Goal: Information Seeking & Learning: Learn about a topic

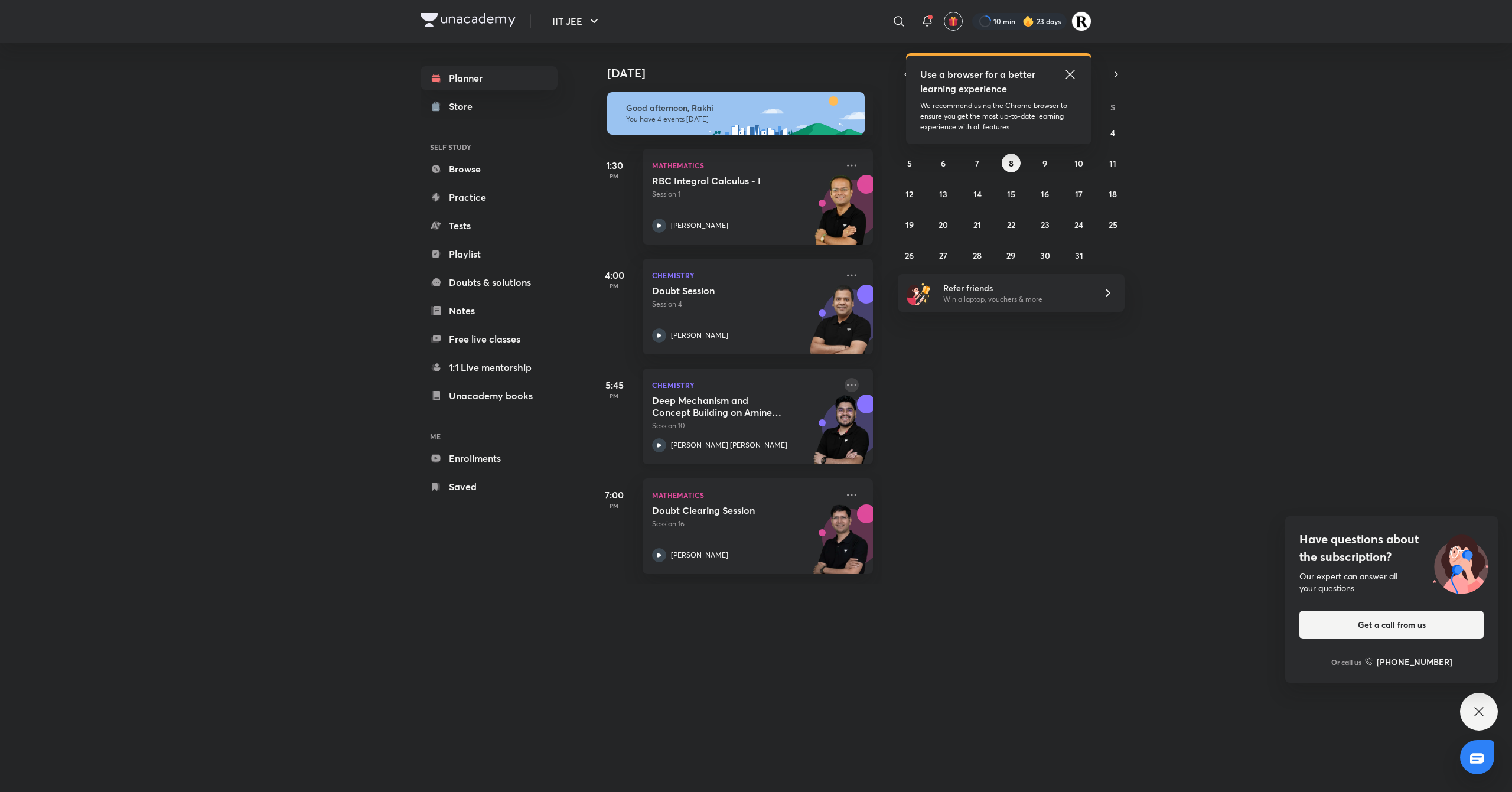
click at [748, 378] on icon at bounding box center [852, 385] width 9 height 2
click at [748, 378] on p "Go to course page" at bounding box center [931, 438] width 82 height 13
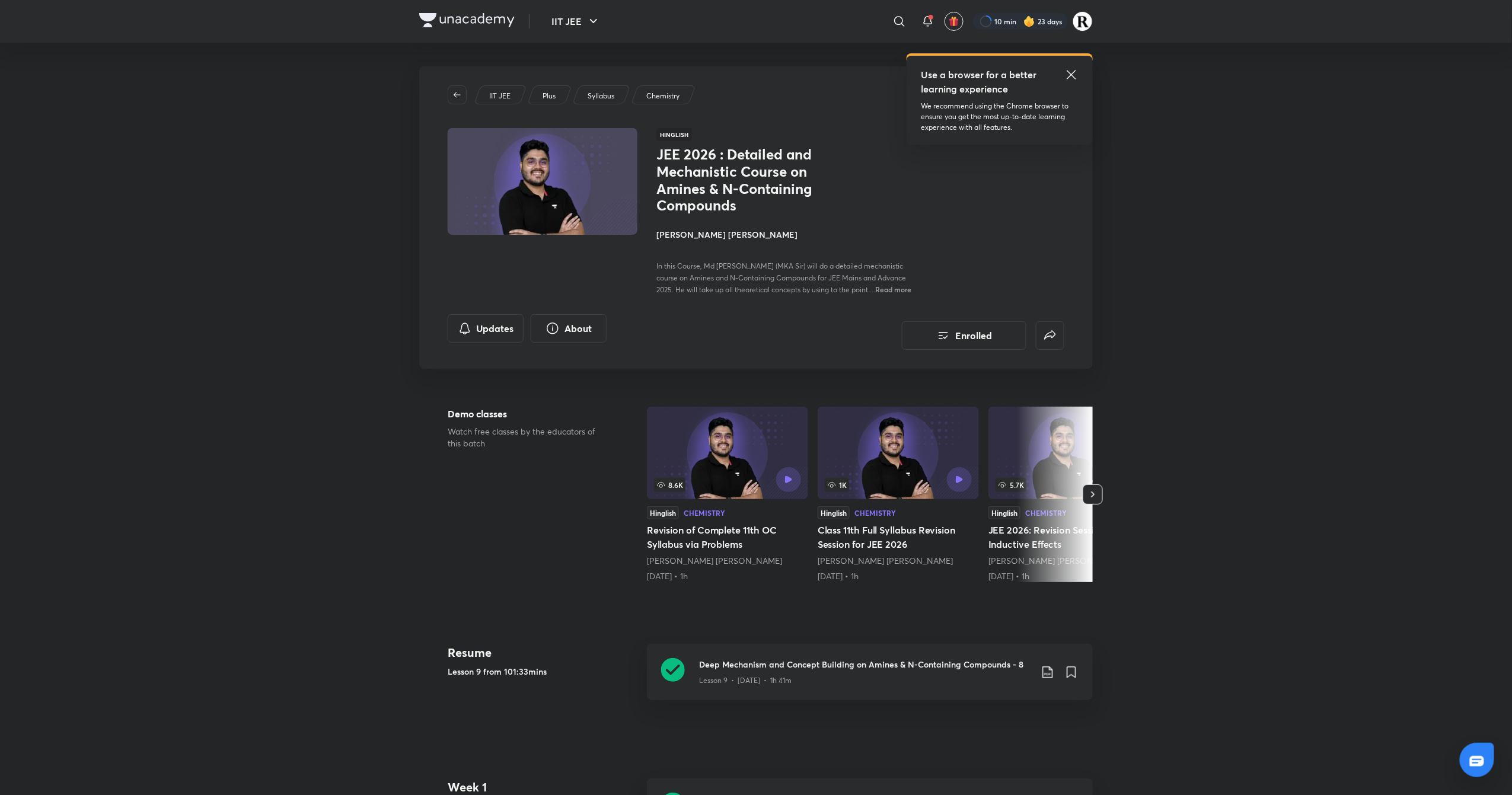
click at [695, 237] on h4 "[PERSON_NAME] [PERSON_NAME]" at bounding box center [789, 235] width 266 height 13
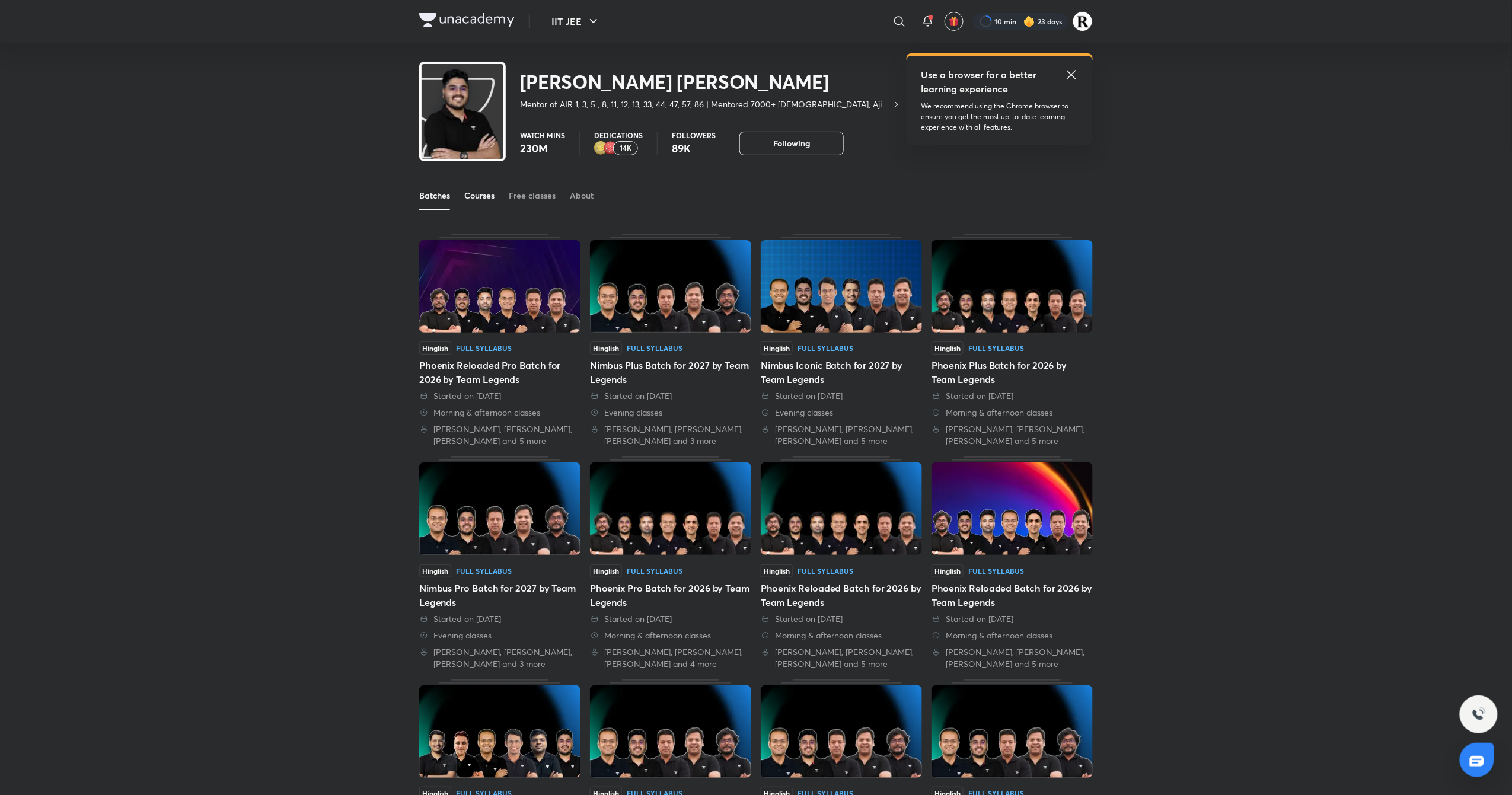
click at [467, 189] on link "Courses" at bounding box center [479, 195] width 30 height 29
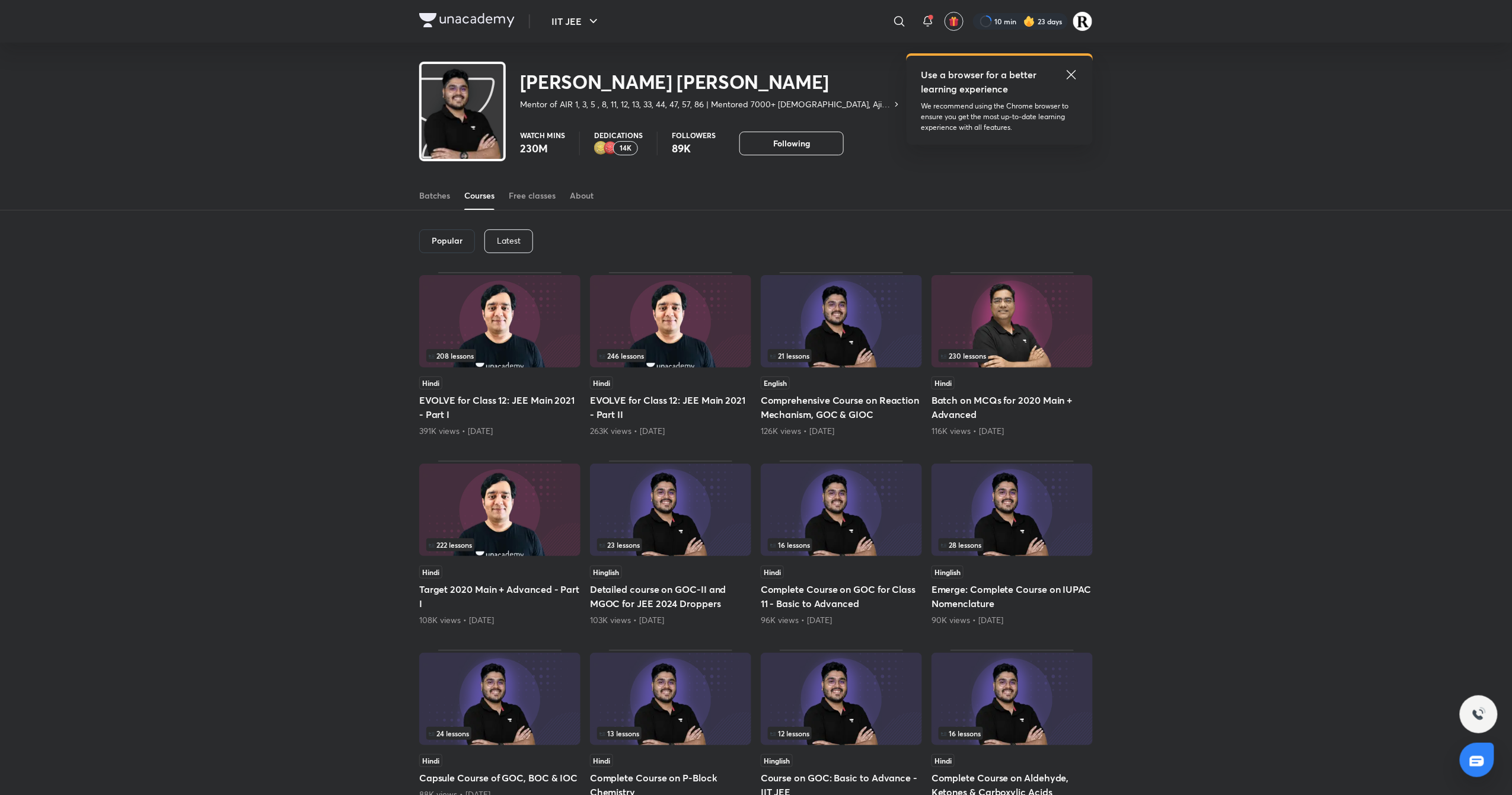
click at [493, 238] on div "Latest" at bounding box center [508, 241] width 49 height 24
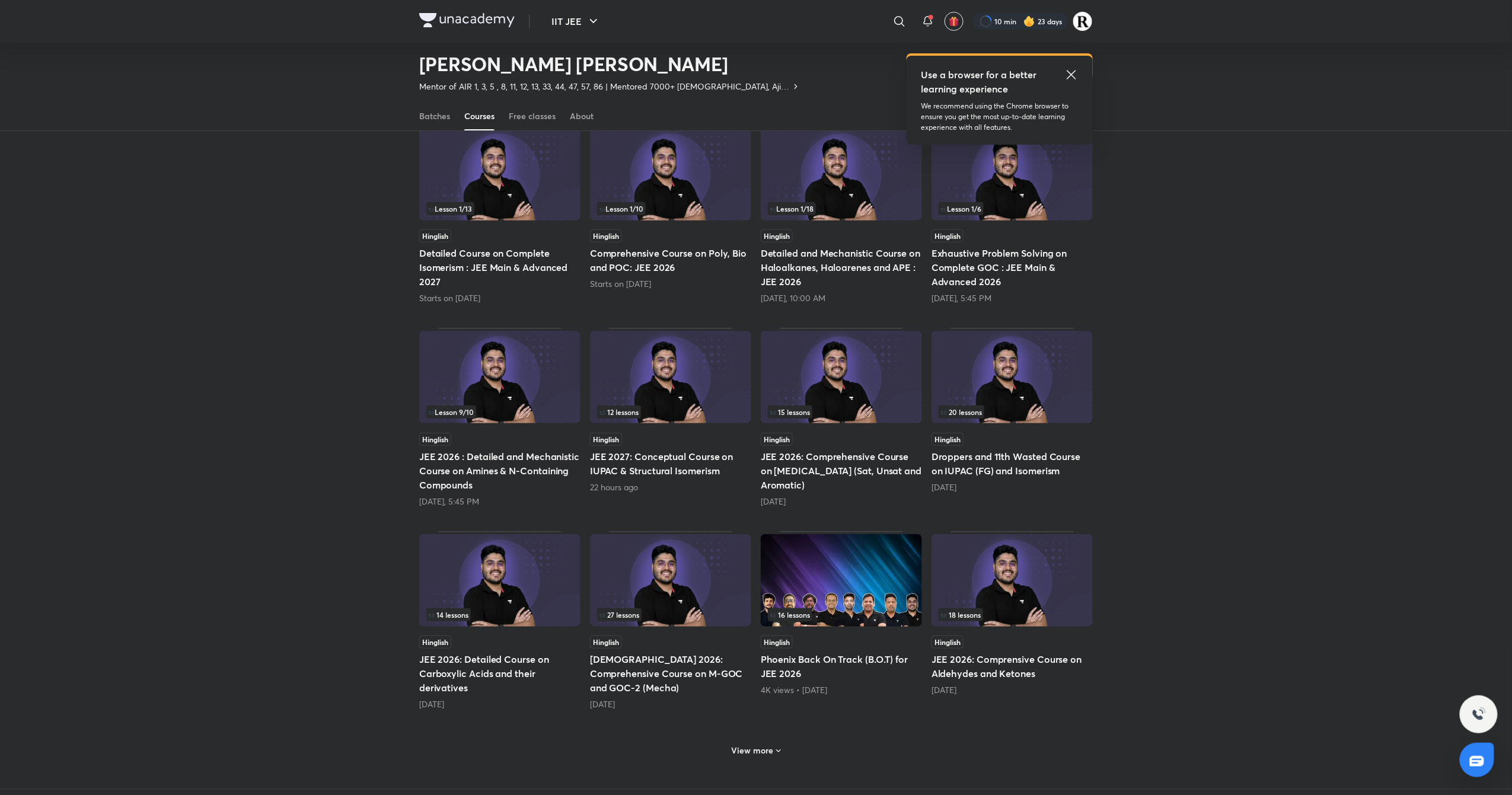
scroll to position [105, 0]
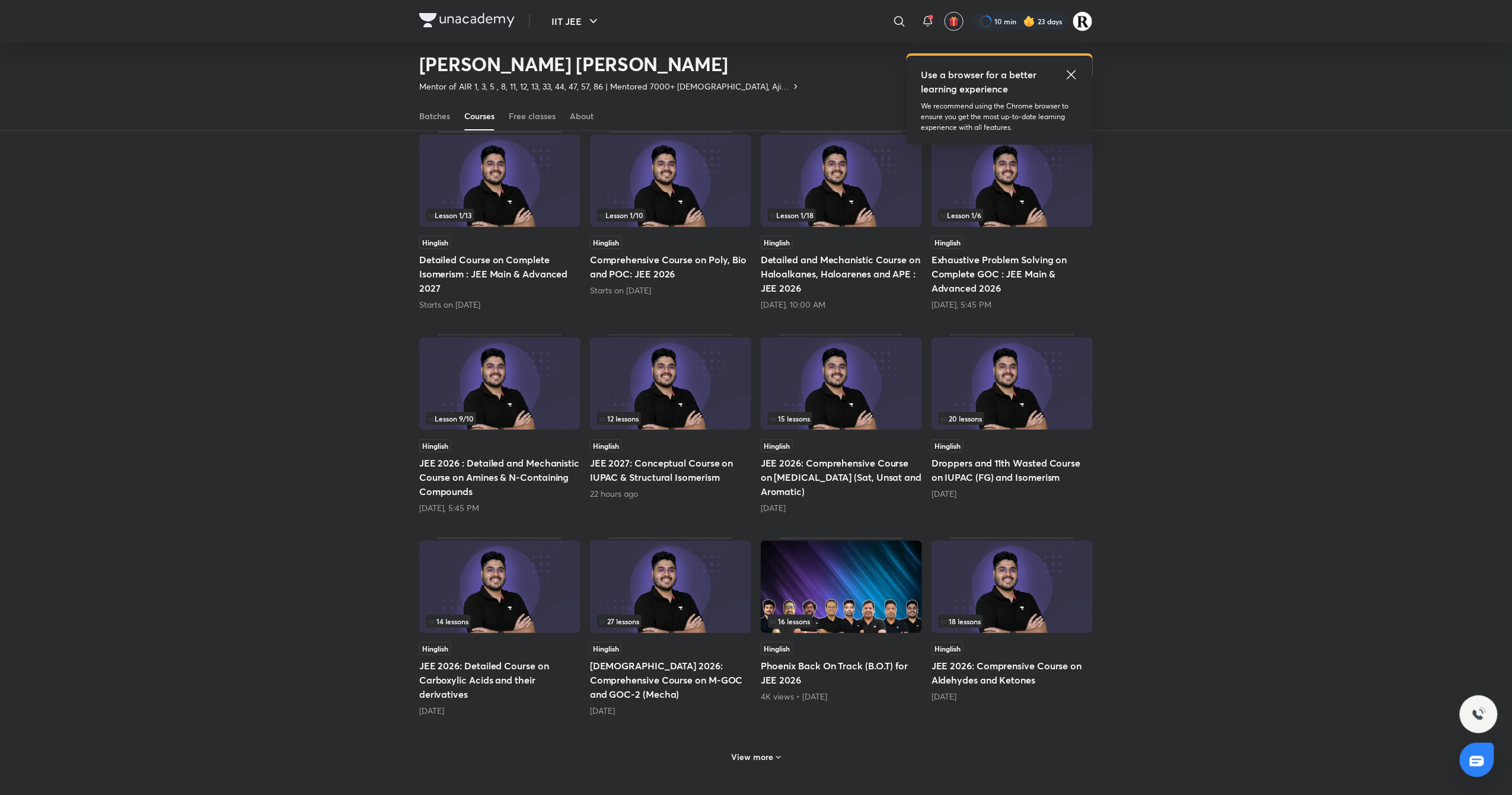
click at [751, 379] on img at bounding box center [1011, 587] width 161 height 93
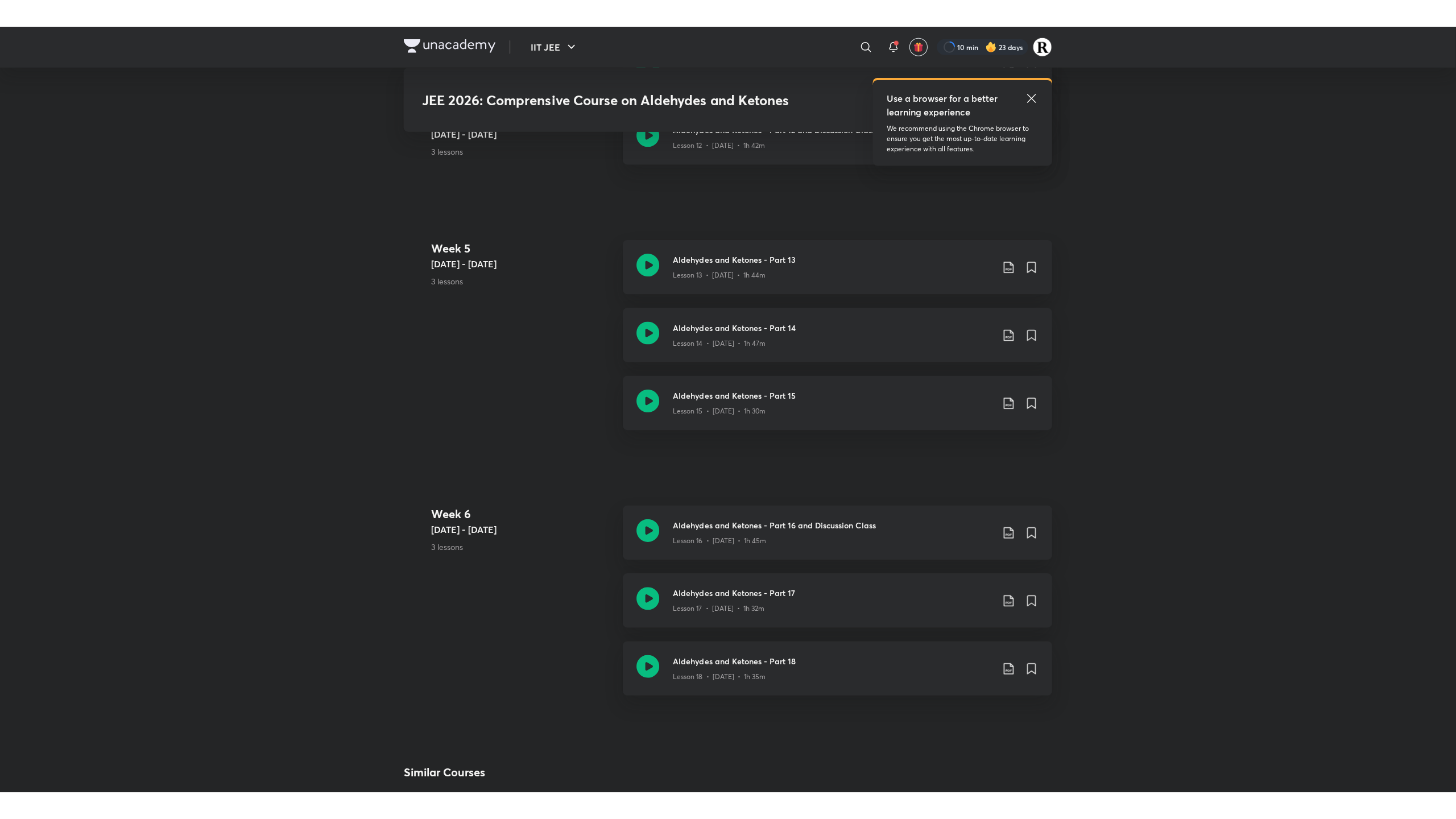
scroll to position [1644, 0]
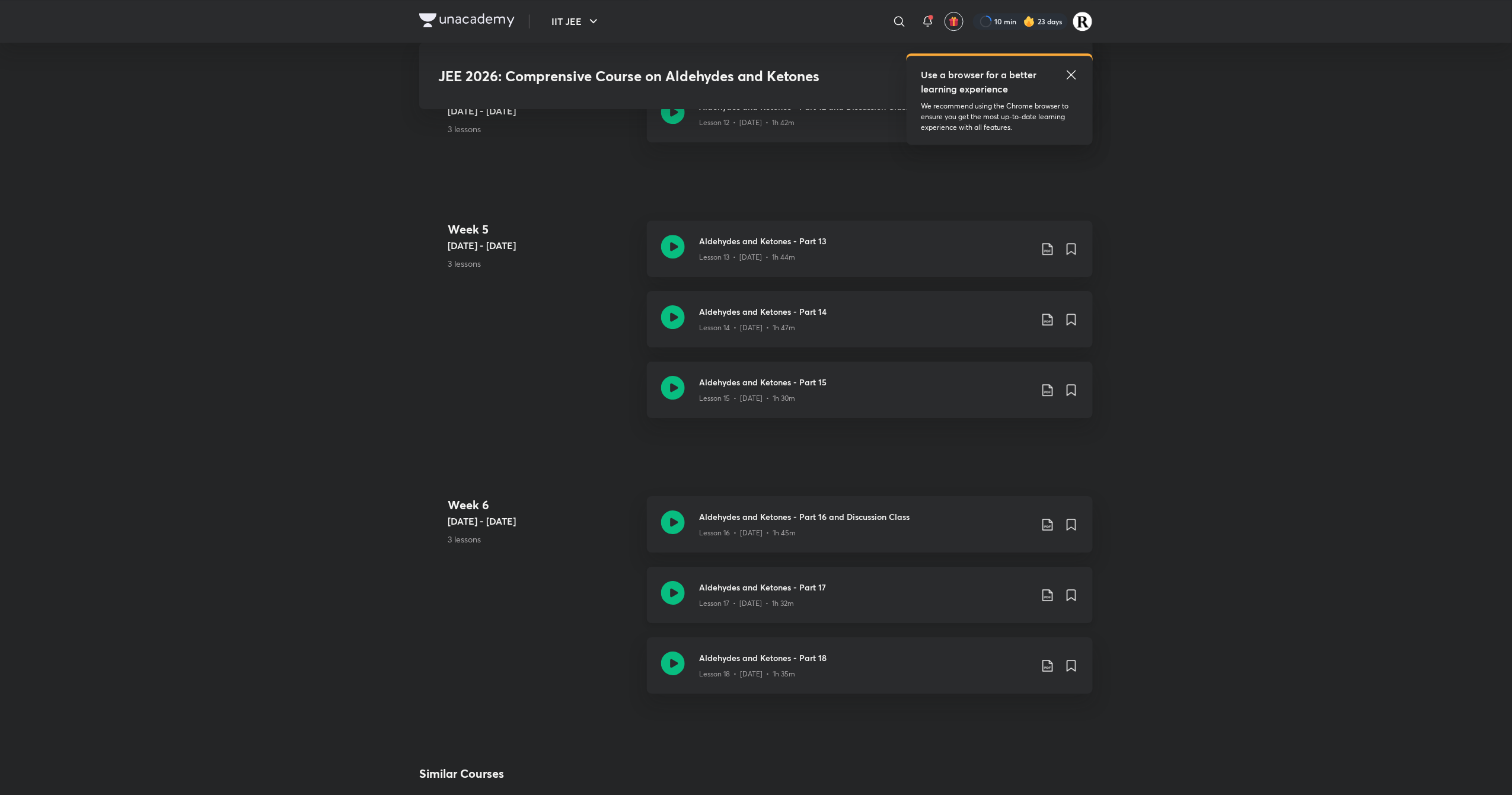
click at [679, 379] on icon at bounding box center [673, 593] width 24 height 24
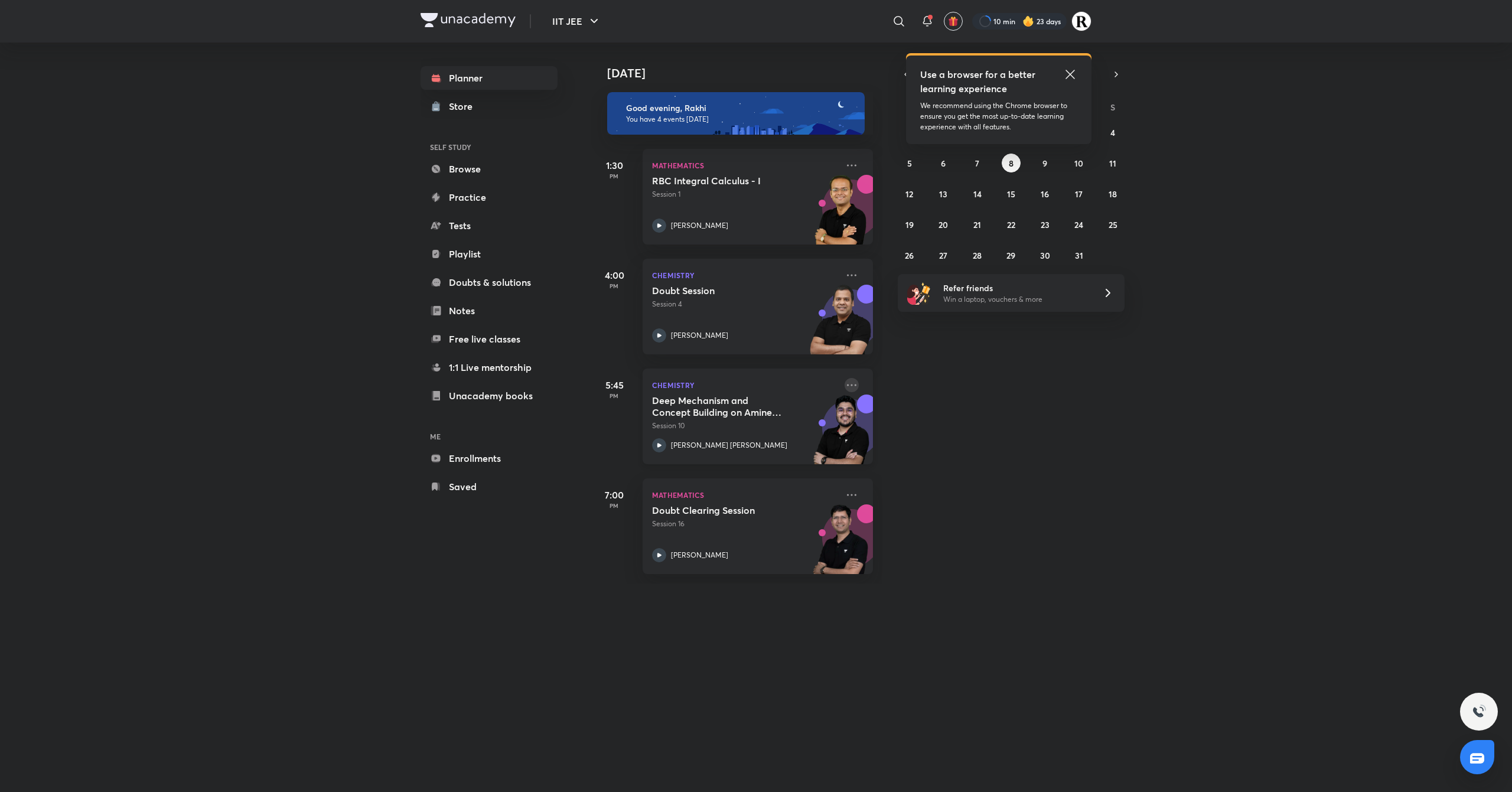
click at [844, 383] on icon at bounding box center [851, 384] width 14 height 14
click at [921, 441] on p "Go to course page" at bounding box center [931, 438] width 82 height 13
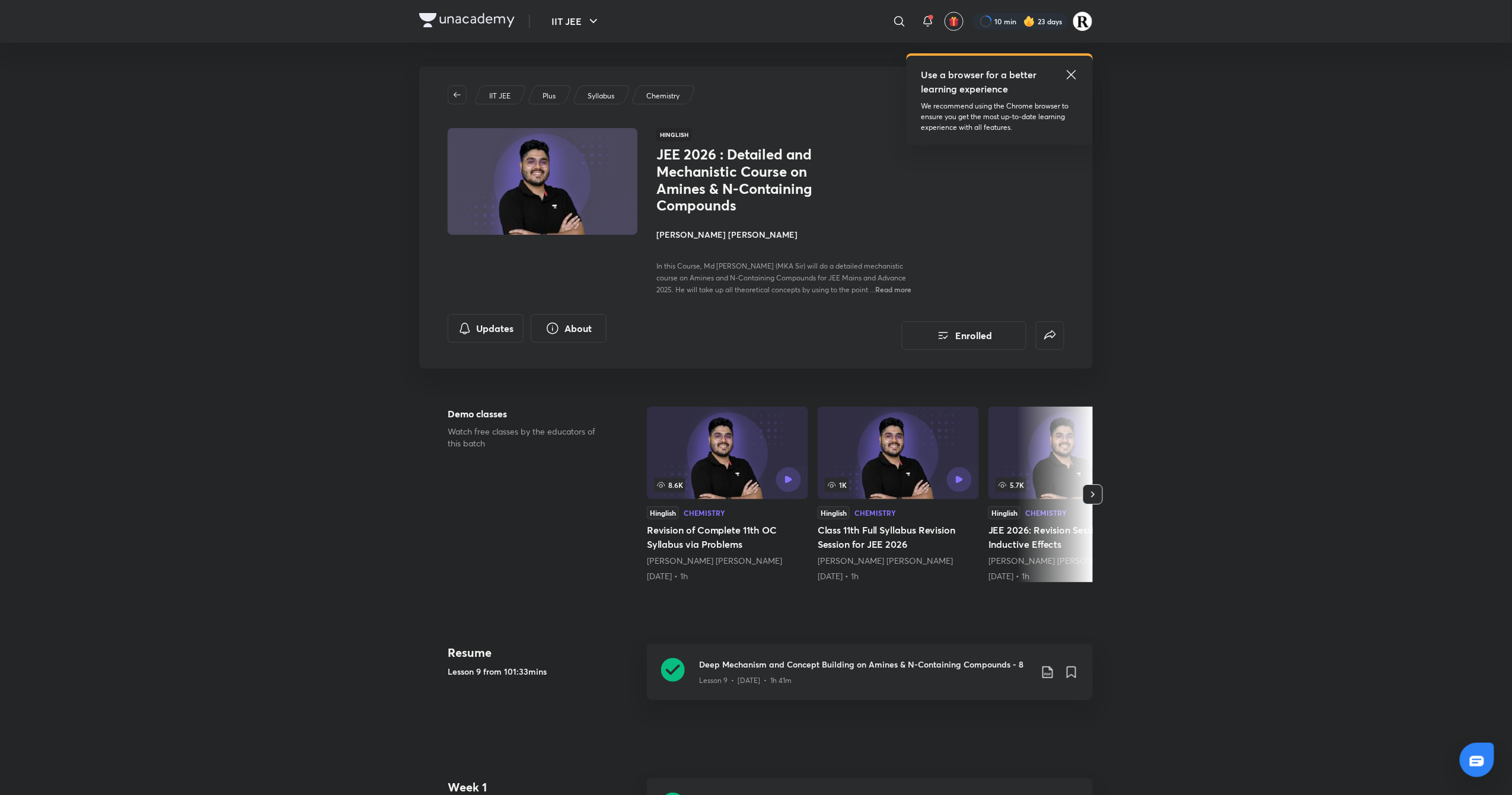
click at [673, 231] on h4 "[PERSON_NAME] [PERSON_NAME]" at bounding box center [789, 235] width 266 height 13
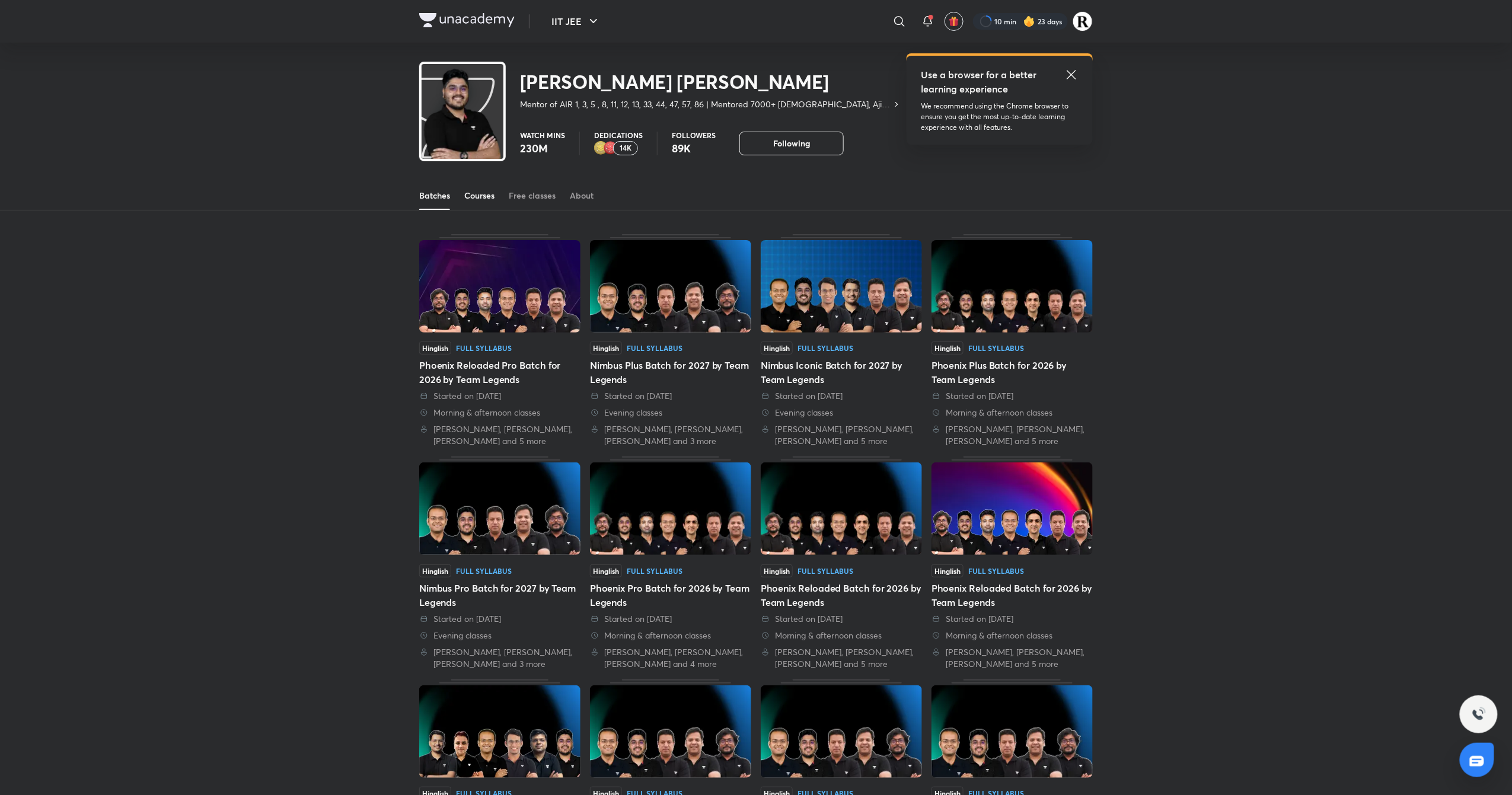
click at [494, 198] on div "Courses" at bounding box center [479, 195] width 30 height 12
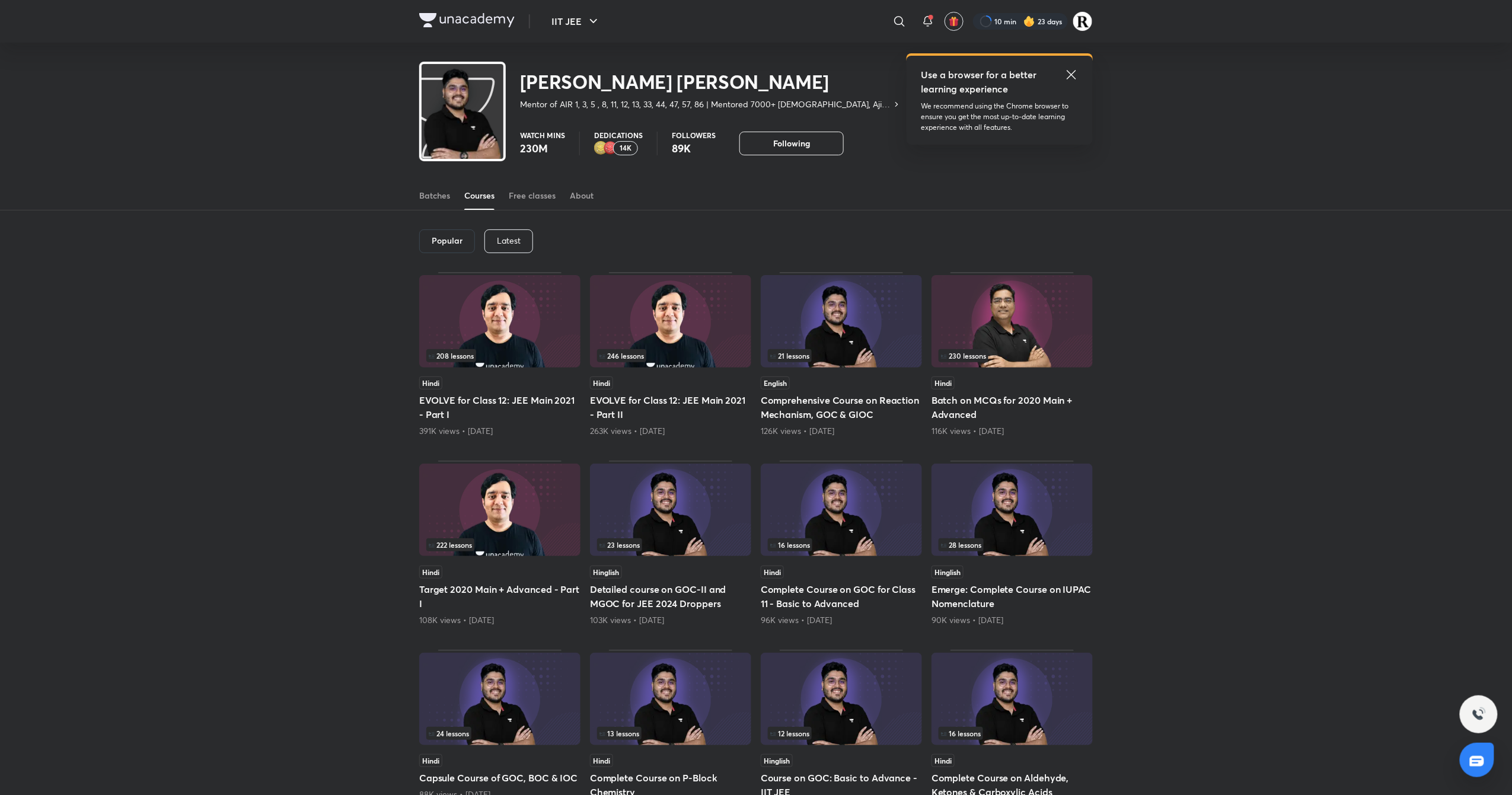
click at [501, 237] on p "Latest" at bounding box center [509, 240] width 24 height 9
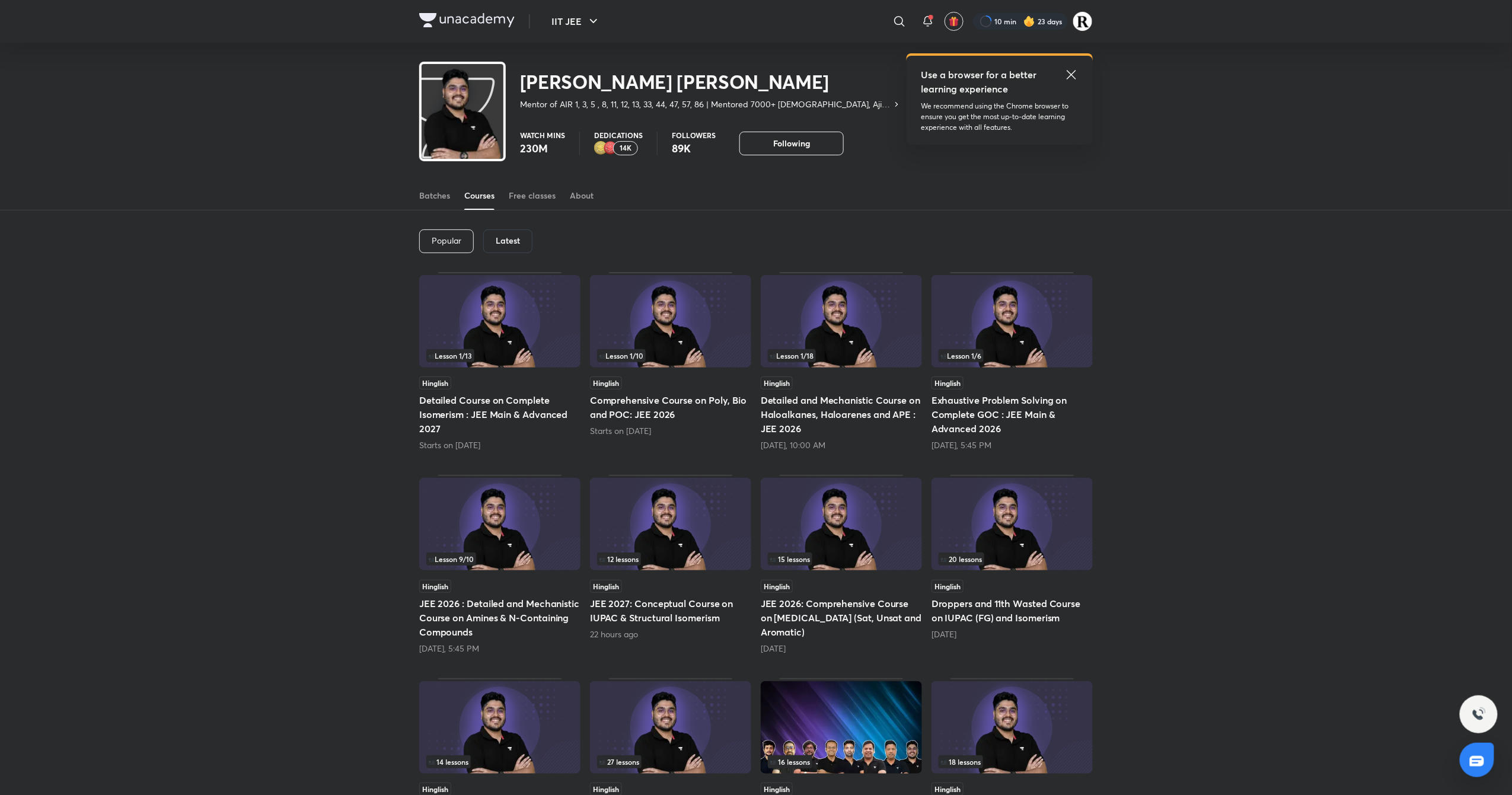
scroll to position [179, 0]
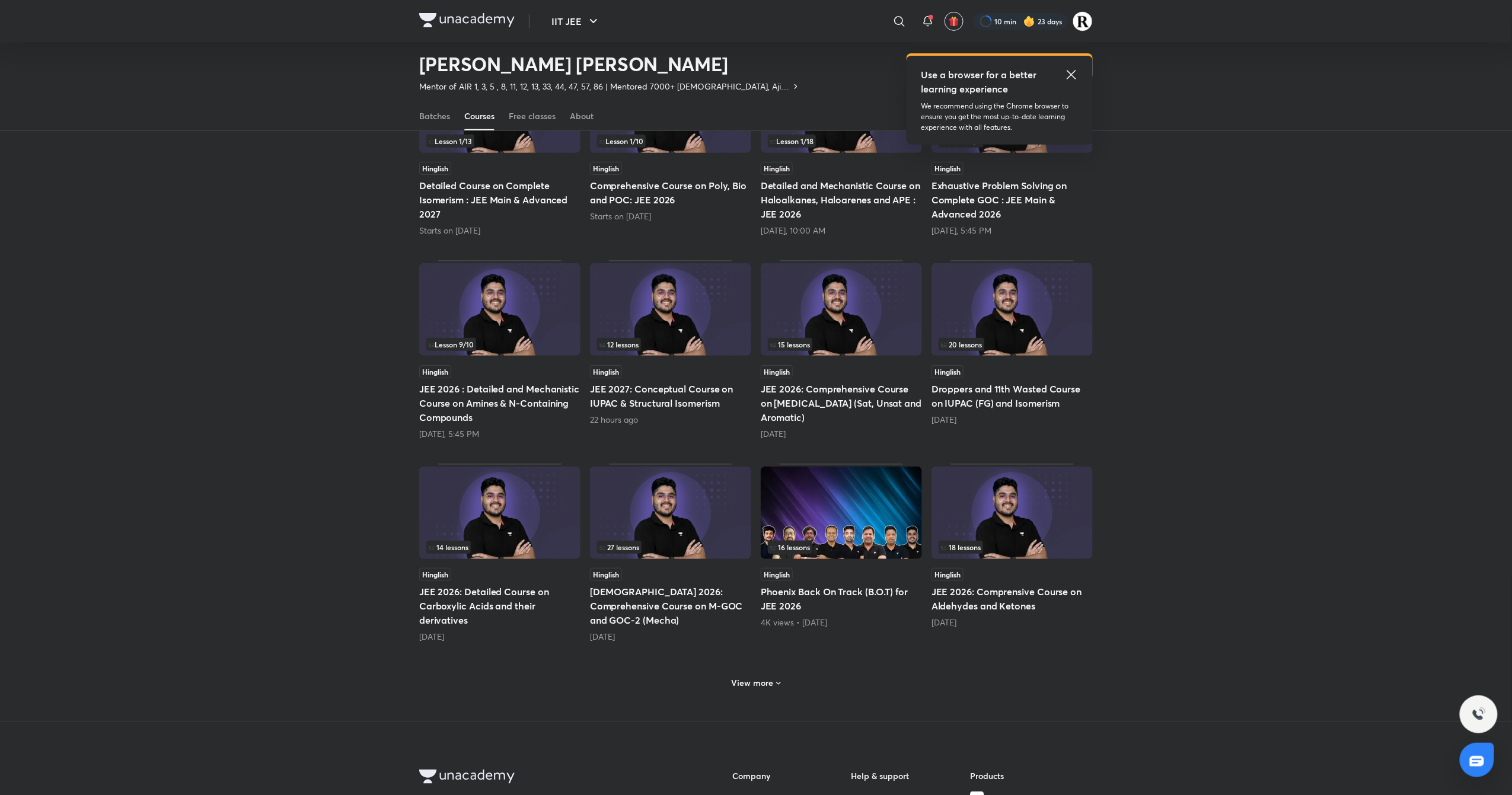
click at [1037, 541] on img at bounding box center [1011, 513] width 161 height 93
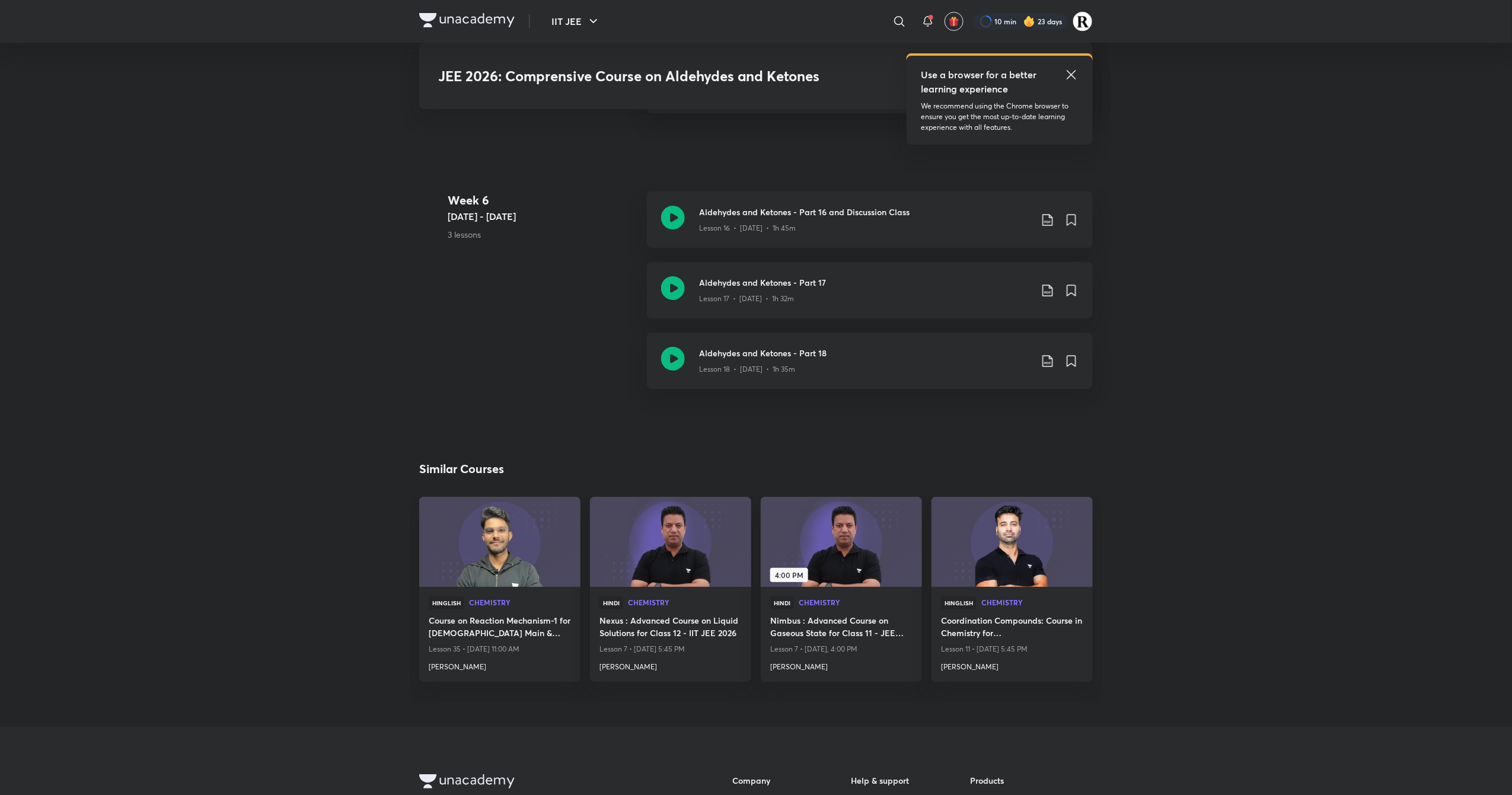
scroll to position [1959, 0]
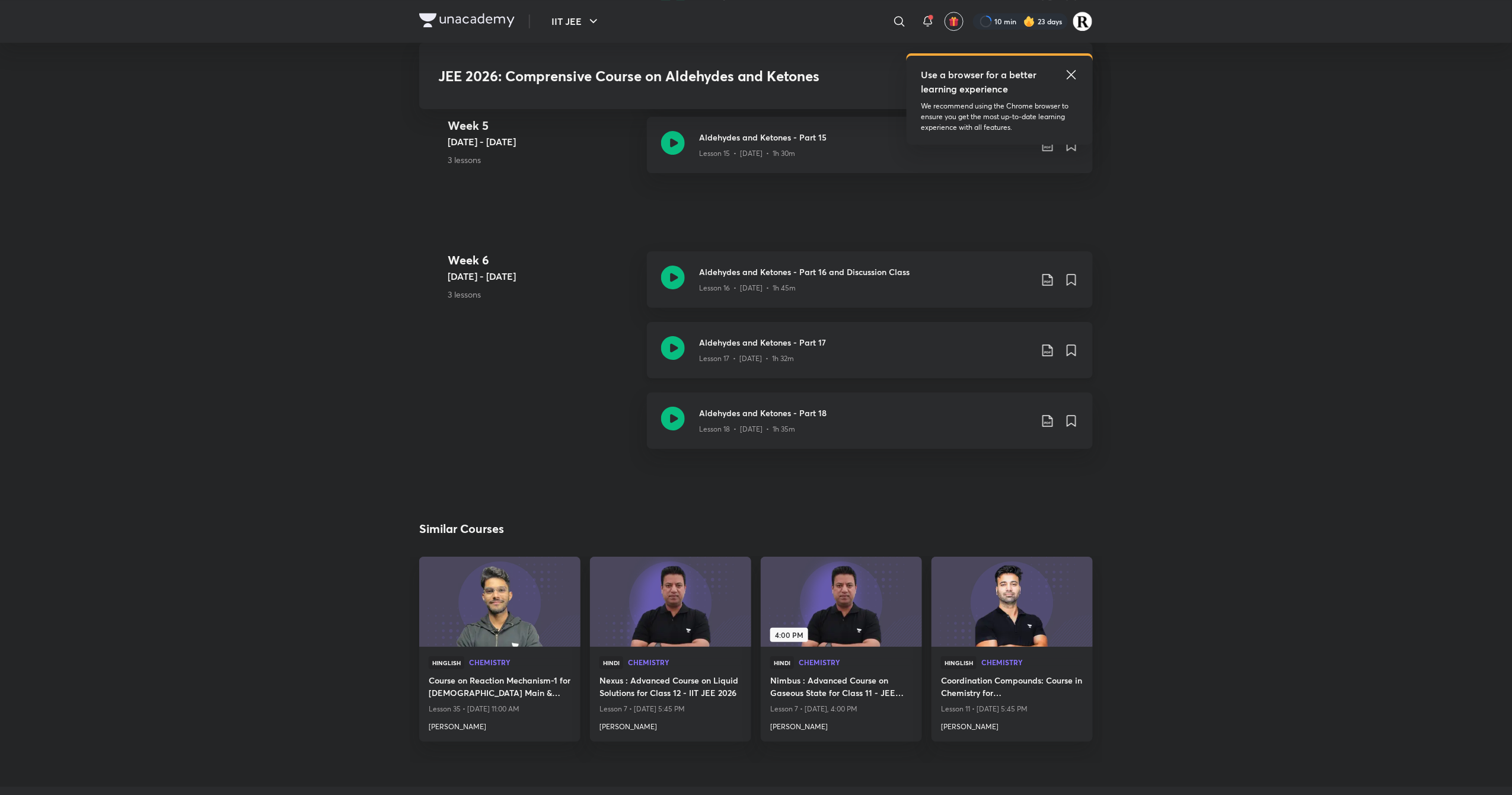
click at [667, 341] on icon at bounding box center [673, 348] width 24 height 24
click at [679, 352] on icon at bounding box center [673, 348] width 24 height 24
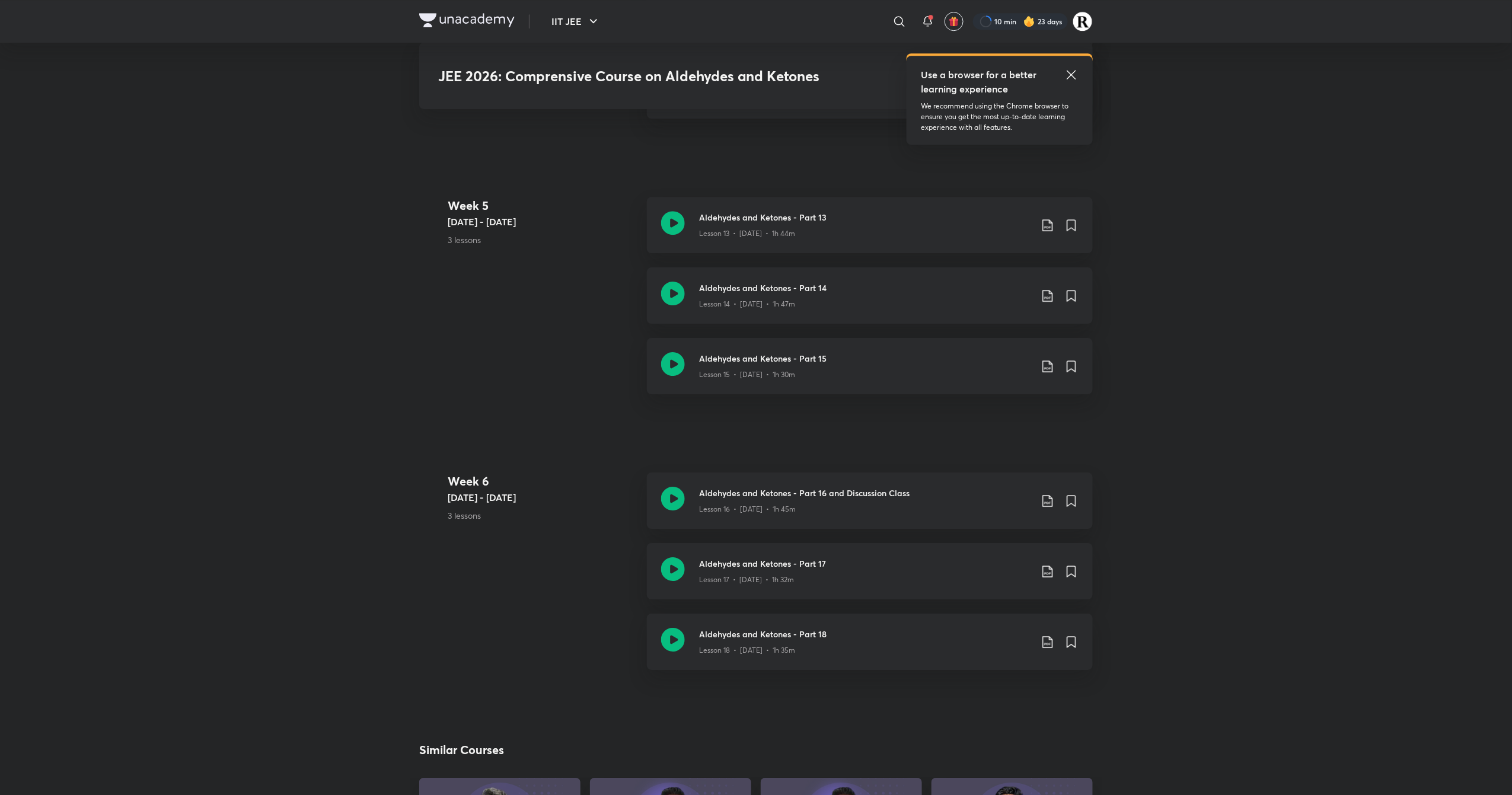
scroll to position [1739, 0]
click at [679, 490] on icon at bounding box center [673, 498] width 24 height 24
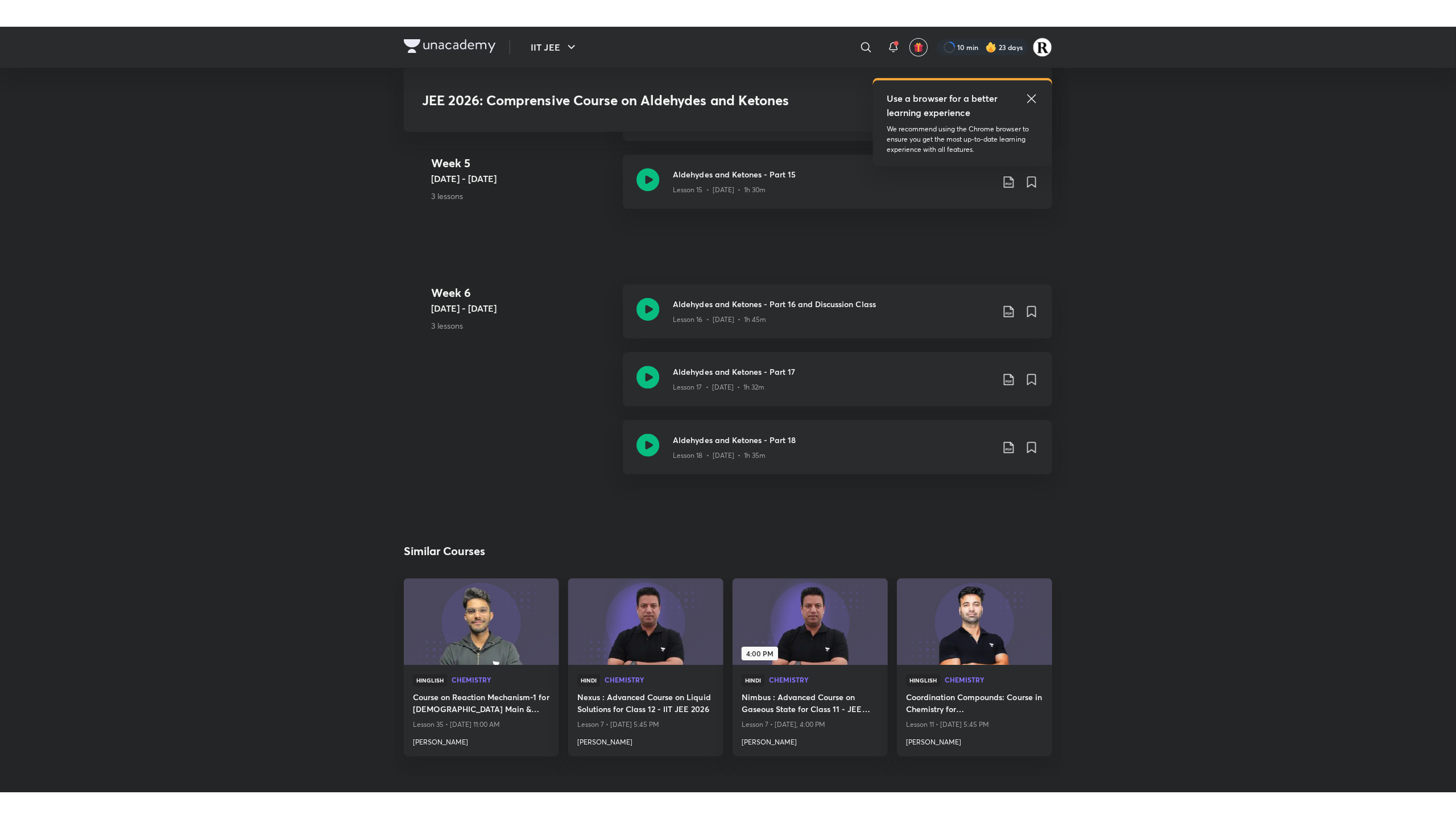
scroll to position [1824, 0]
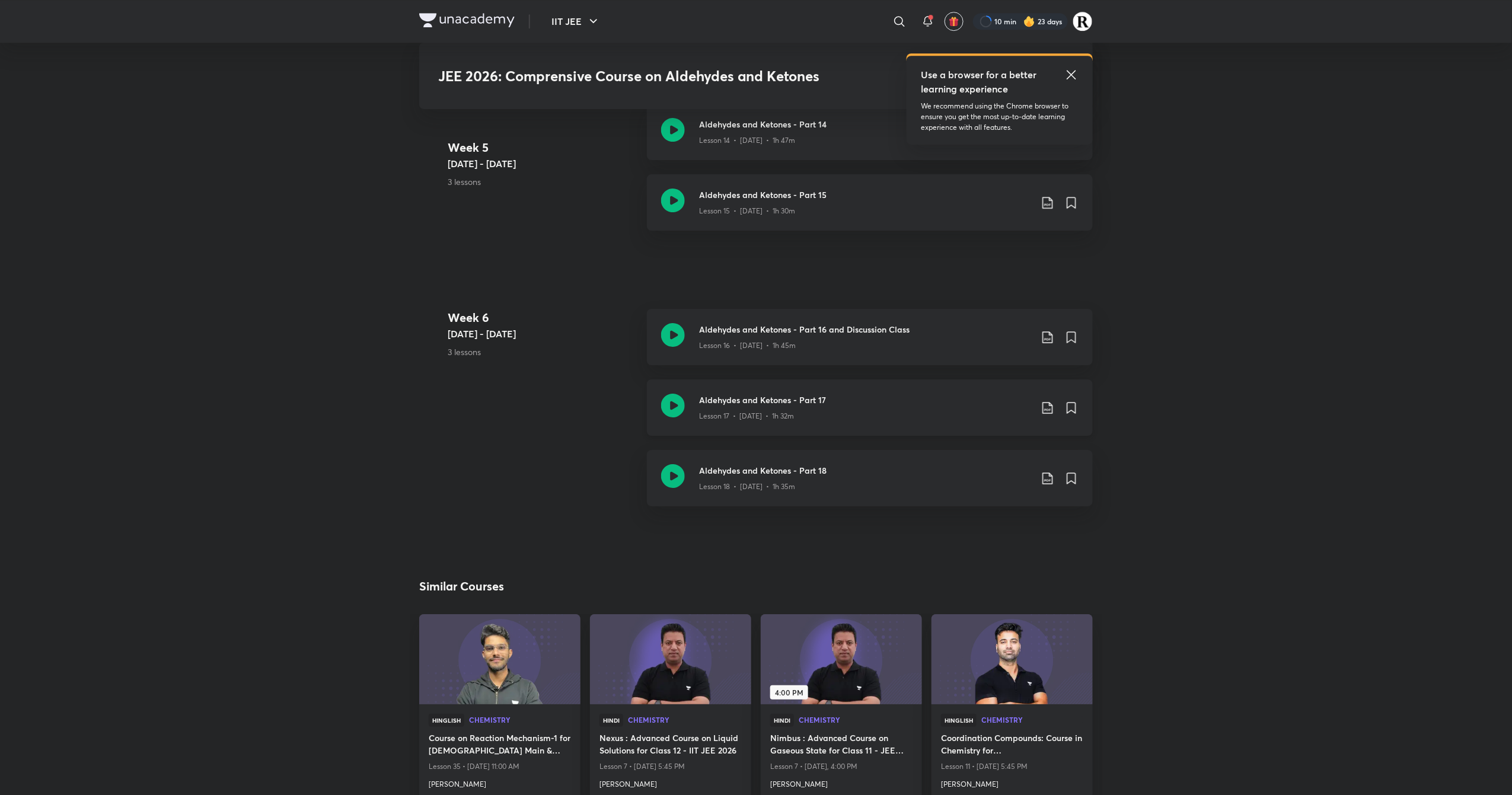
click at [667, 406] on icon at bounding box center [673, 406] width 24 height 24
